Goal: Information Seeking & Learning: Learn about a topic

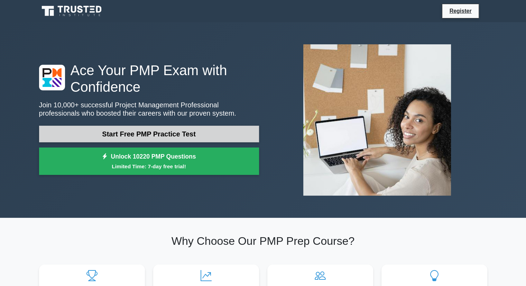
click at [228, 128] on link "Start Free PMP Practice Test" at bounding box center [149, 134] width 220 height 17
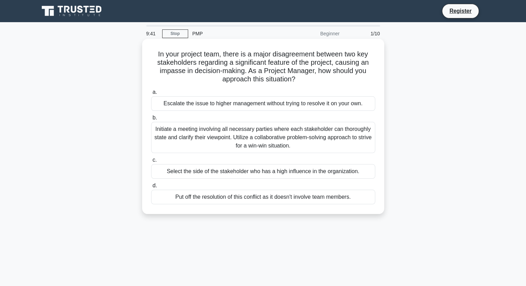
click at [247, 139] on div "Initiate a meeting involving all necessary parties where each stakeholder can t…" at bounding box center [263, 137] width 224 height 31
click at [151, 120] on input "b. Initiate a meeting involving all necessary parties where each stakeholder ca…" at bounding box center [151, 118] width 0 height 4
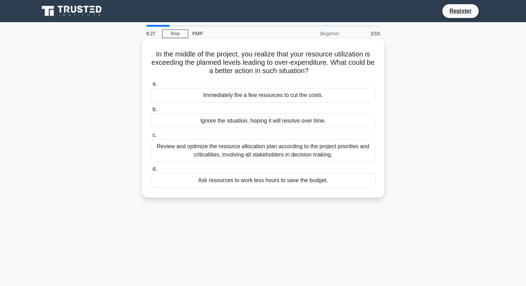
click at [224, 159] on div "Review and optimize the resource allocation plan according to the project prior…" at bounding box center [263, 150] width 224 height 23
click at [151, 137] on input "c. Review and optimize the resource allocation plan according to the project pr…" at bounding box center [151, 135] width 0 height 4
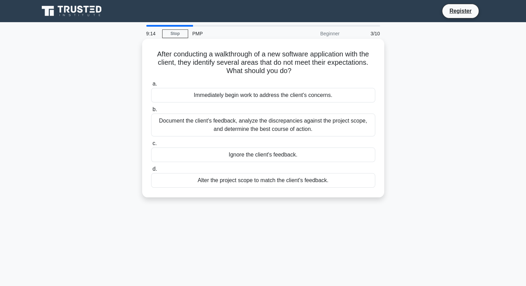
click at [231, 127] on div "Document the client's feedback, analyze the discrepancies against the project s…" at bounding box center [263, 125] width 224 height 23
click at [151, 112] on input "b. Document the client's feedback, analyze the discrepancies against the projec…" at bounding box center [151, 109] width 0 height 4
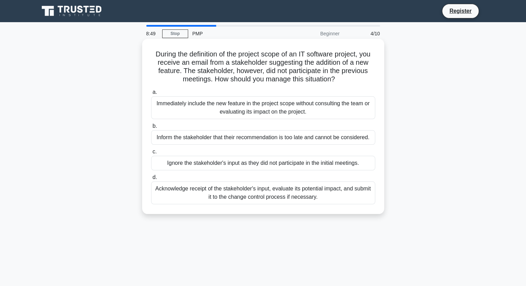
click at [334, 193] on div "Acknowledge receipt of the stakeholder's input, evaluate its potential impact, …" at bounding box center [263, 192] width 224 height 23
click at [151, 180] on input "d. Acknowledge receipt of the stakeholder's input, evaluate its potential impac…" at bounding box center [151, 177] width 0 height 4
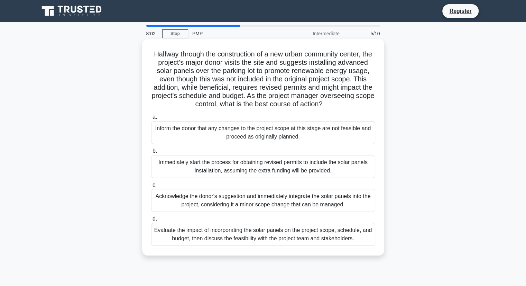
click at [341, 242] on div "Evaluate the impact of incorporating the solar panels on the project scope, sch…" at bounding box center [263, 234] width 224 height 23
click at [151, 221] on input "d. Evaluate the impact of incorporating the solar panels on the project scope, …" at bounding box center [151, 219] width 0 height 4
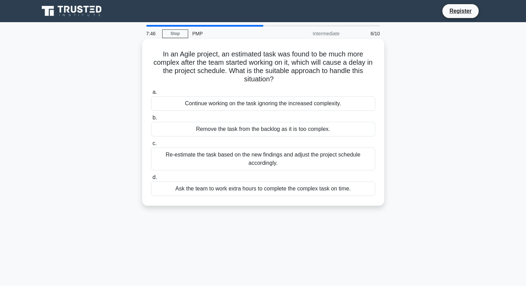
click at [295, 158] on div "Re-estimate the task based on the new findings and adjust the project schedule …" at bounding box center [263, 158] width 224 height 23
click at [151, 146] on input "c. Re-estimate the task based on the new findings and adjust the project schedu…" at bounding box center [151, 143] width 0 height 4
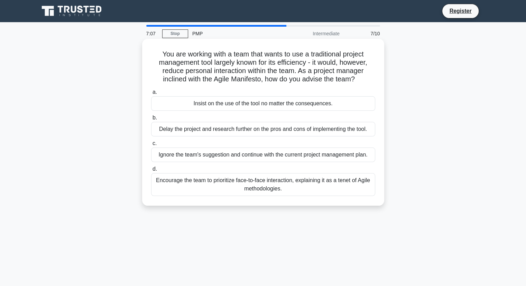
click at [296, 179] on div "Encourage the team to prioritize face-to-face interaction, explaining it as a t…" at bounding box center [263, 184] width 224 height 23
click at [151, 171] on input "d. Encourage the team to prioritize face-to-face interaction, explaining it as …" at bounding box center [151, 169] width 0 height 4
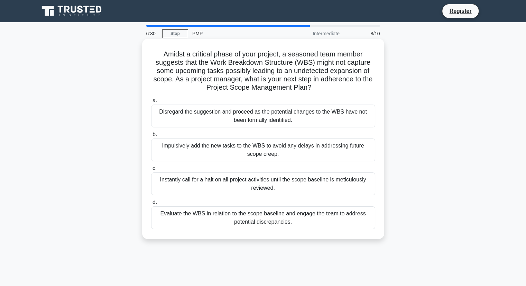
click at [324, 218] on div "Evaluate the WBS in relation to the scope baseline and engage the team to addre…" at bounding box center [263, 217] width 224 height 23
click at [151, 205] on input "d. Evaluate the WBS in relation to the scope baseline and engage the team to ad…" at bounding box center [151, 202] width 0 height 4
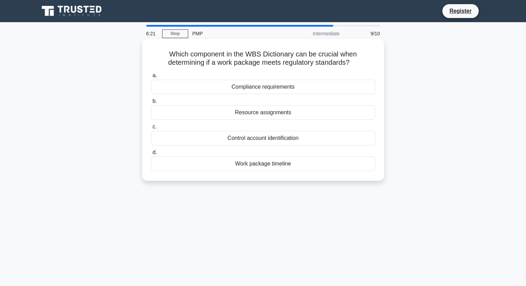
click at [291, 92] on div "Compliance requirements" at bounding box center [263, 87] width 224 height 15
click at [151, 78] on input "a. Compliance requirements" at bounding box center [151, 75] width 0 height 4
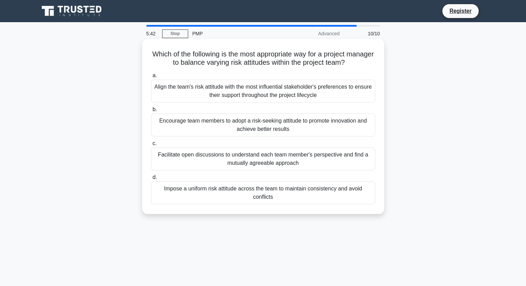
click at [328, 161] on div "Facilitate open discussions to understand each team member's perspective and fi…" at bounding box center [263, 158] width 224 height 23
click at [151, 146] on input "c. Facilitate open discussions to understand each team member's perspective and…" at bounding box center [151, 143] width 0 height 4
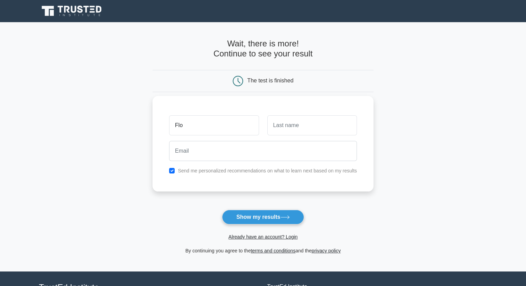
type input "Flo"
type input "Floren"
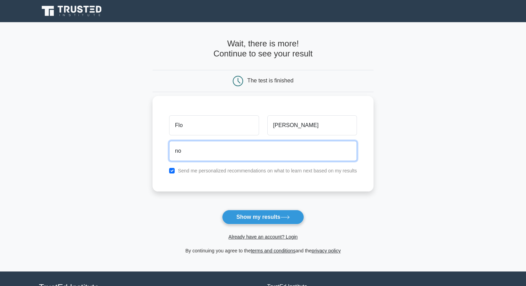
type input "n"
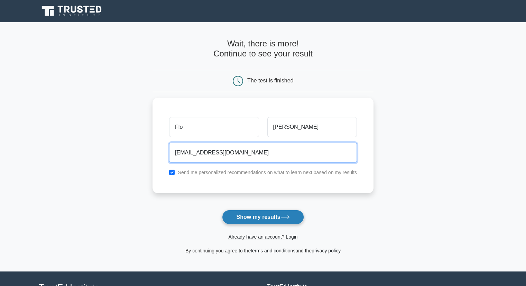
type input "memepasenreve@gmail.com"
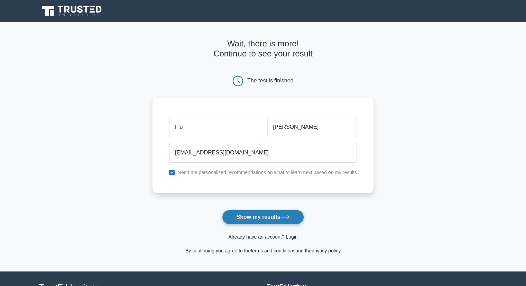
click at [287, 220] on button "Show my results" at bounding box center [263, 217] width 82 height 15
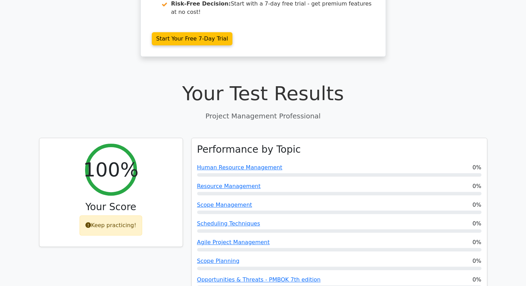
scroll to position [104, 0]
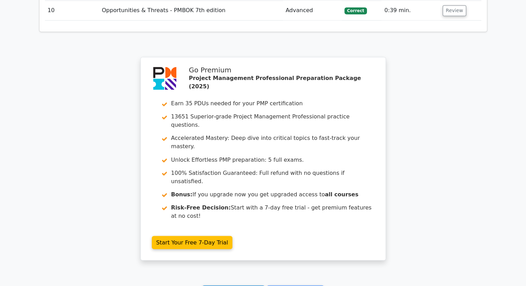
scroll to position [1180, 0]
